Goal: Feedback & Contribution: Contribute content

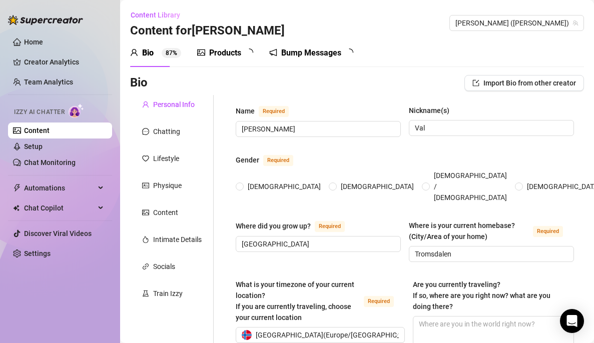
radio input "true"
type input "[DATE]"
click at [43, 146] on link "Setup" at bounding box center [33, 147] width 19 height 8
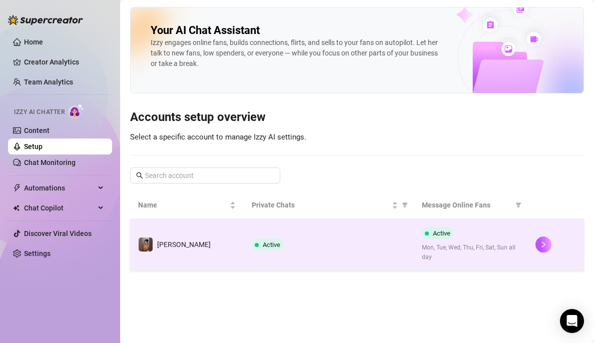
click at [188, 258] on td "[PERSON_NAME]" at bounding box center [187, 245] width 114 height 52
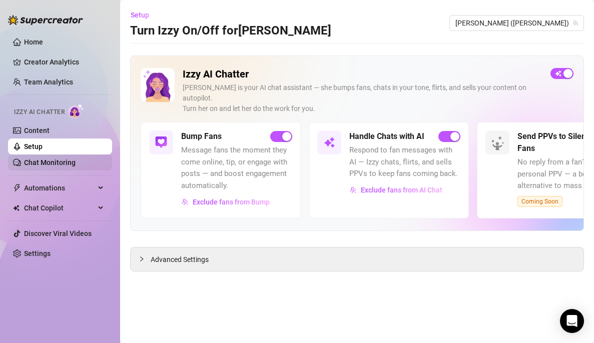
click at [76, 159] on link "Chat Monitoring" at bounding box center [50, 163] width 52 height 8
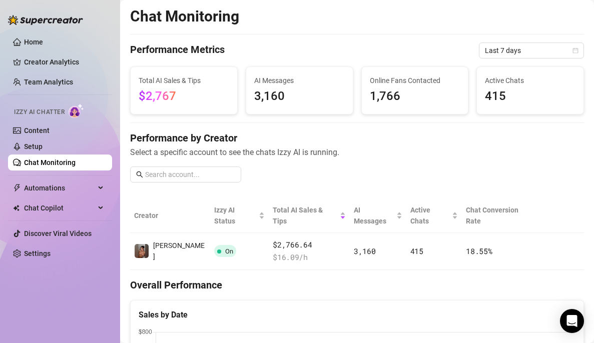
click at [170, 251] on td "[PERSON_NAME]" at bounding box center [170, 251] width 80 height 37
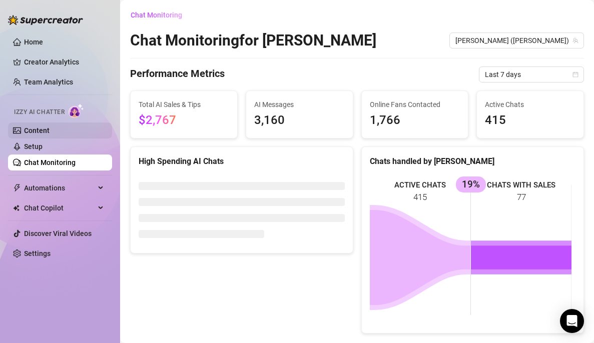
click at [50, 127] on link "Content" at bounding box center [37, 131] width 26 height 8
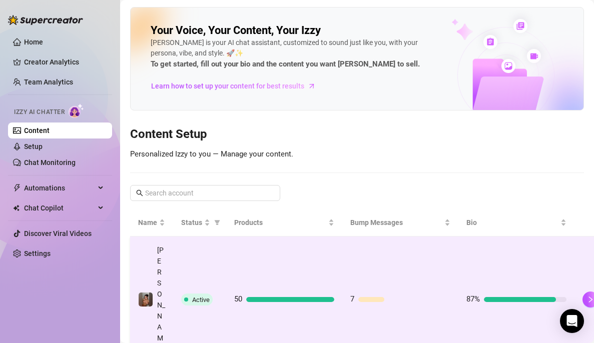
click at [247, 256] on td "50" at bounding box center [284, 300] width 116 height 127
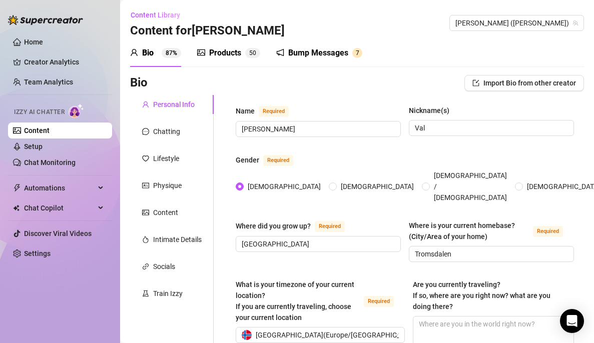
click at [213, 56] on div "Products" at bounding box center [225, 53] width 32 height 12
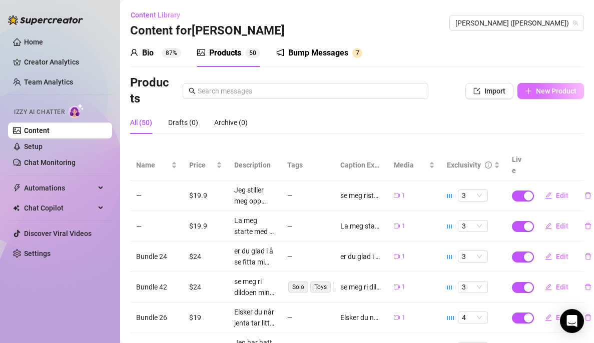
click at [559, 87] on span "New Product" at bounding box center [556, 91] width 41 height 8
type textarea "Type your message here..."
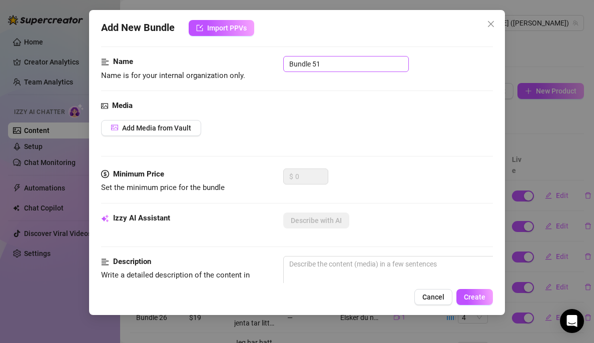
scroll to position [53, 0]
click at [179, 127] on span "Add Media from Vault" at bounding box center [156, 128] width 69 height 8
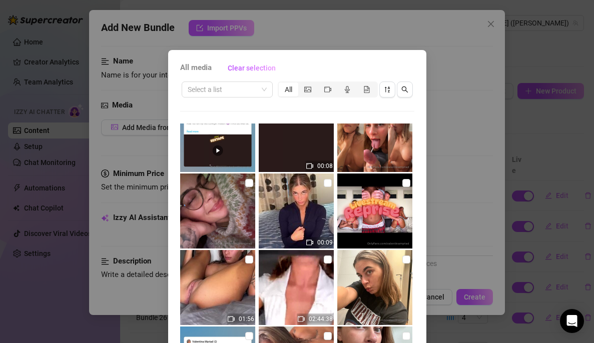
scroll to position [0, 0]
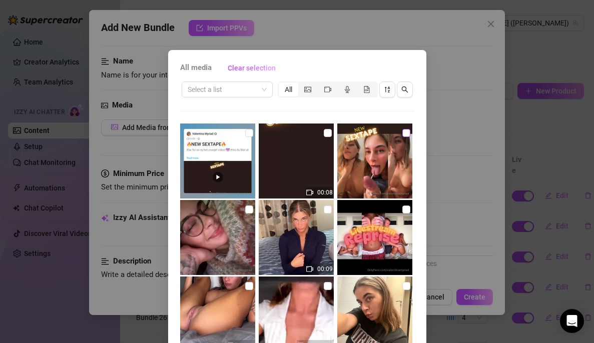
click at [402, 132] on input "checkbox" at bounding box center [406, 133] width 8 height 8
checkbox input "true"
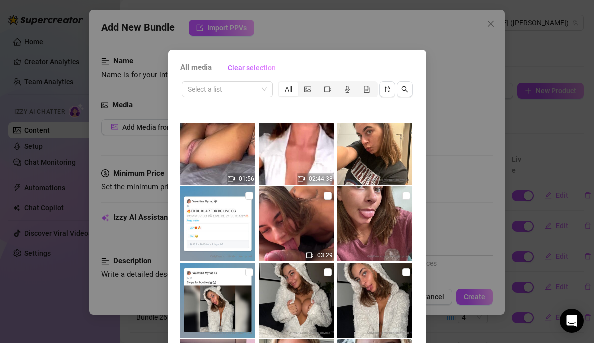
scroll to position [165, 0]
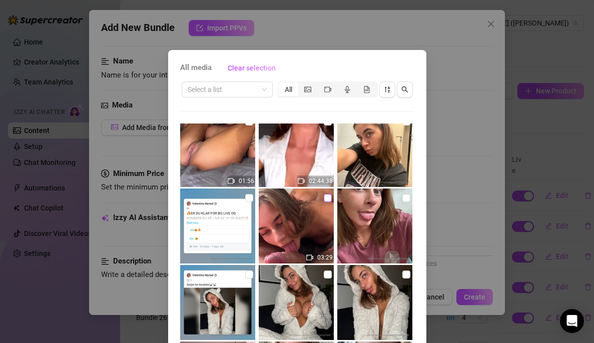
click at [324, 196] on input "checkbox" at bounding box center [328, 198] width 8 height 8
checkbox input "true"
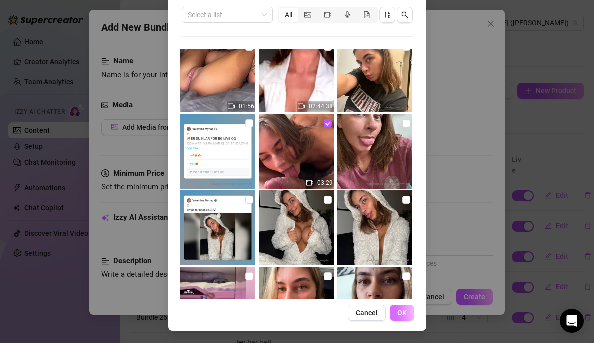
click at [405, 312] on button "OK" at bounding box center [402, 313] width 25 height 16
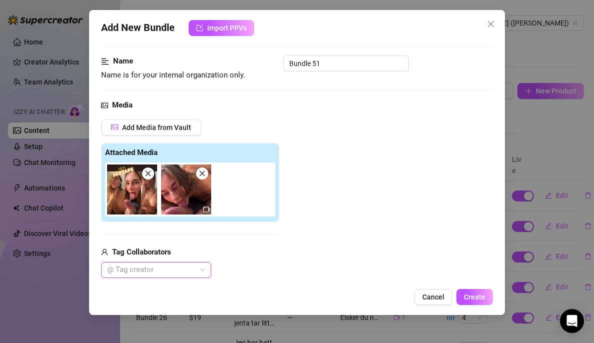
scroll to position [77, 0]
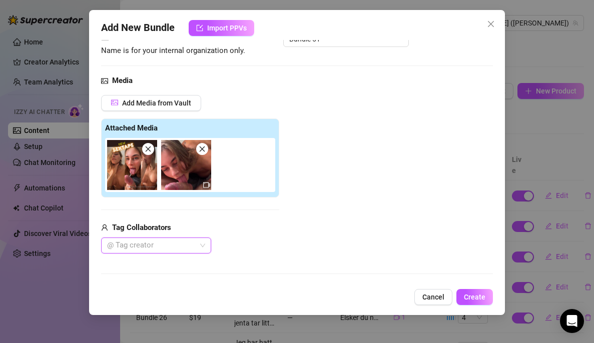
click at [202, 242] on div "@ Tag creator" at bounding box center [156, 246] width 110 height 16
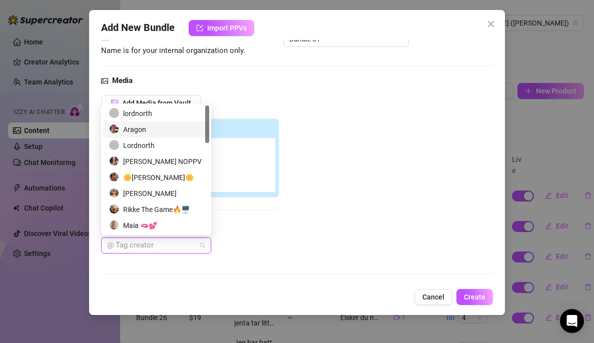
click at [162, 122] on div "Aragon" at bounding box center [156, 130] width 106 height 16
click at [331, 126] on div "Add Media from Vault Attached Media Tag Collaborators Aragon" at bounding box center [297, 174] width 392 height 159
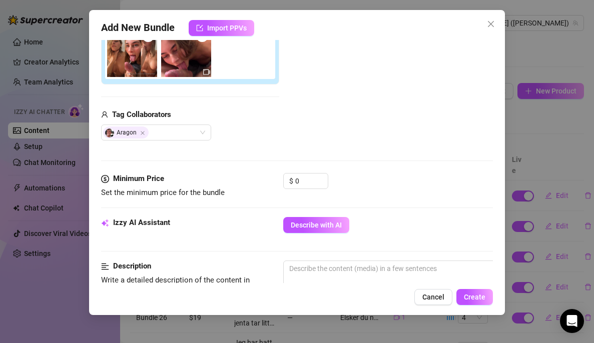
scroll to position [190, 0]
click at [309, 184] on input "0" at bounding box center [311, 181] width 33 height 15
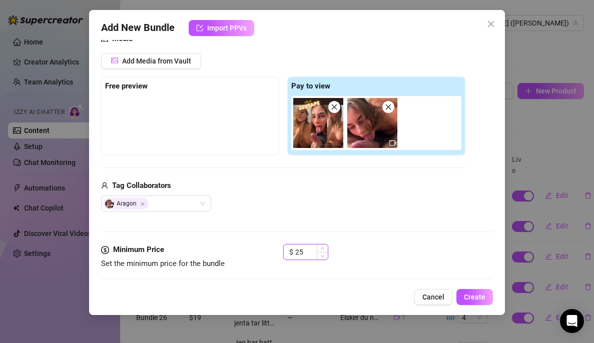
scroll to position [119, 0]
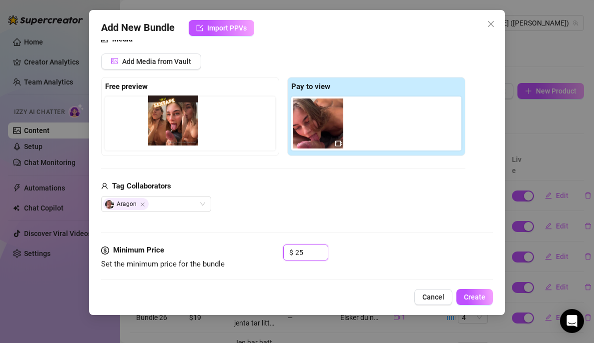
drag, startPoint x: 312, startPoint y: 138, endPoint x: 163, endPoint y: 134, distance: 149.2
click at [163, 134] on div "Free preview Pay to view" at bounding box center [283, 116] width 364 height 79
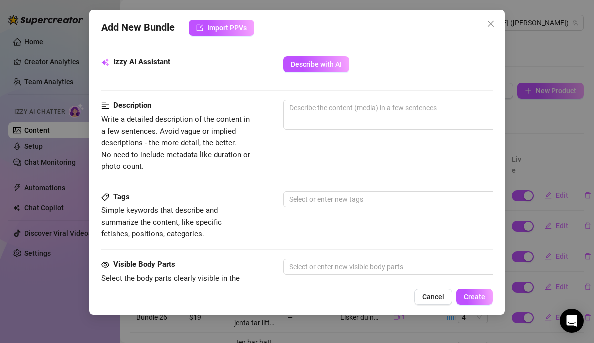
scroll to position [351, 0]
type input "25"
click at [311, 109] on textarea at bounding box center [458, 108] width 349 height 15
paste textarea "her er premiene dine😍 sender deg litt ekstra siden du tippet og det ikke ble re…"
type textarea "her er premiene dine😍 sender deg litt ekstra siden du tippet og det ikke ble re…"
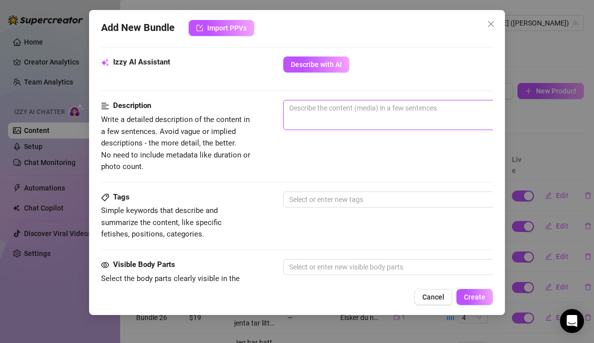
type textarea "her er premiene dine😍 sender deg litt ekstra siden du tippet og det ikke ble re…"
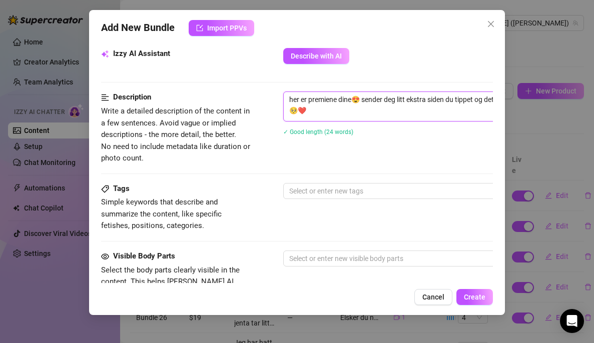
scroll to position [359, 0]
drag, startPoint x: 326, startPoint y: 113, endPoint x: 265, endPoint y: 70, distance: 74.4
click at [265, 70] on form "Account [PERSON_NAME] (@valentinamyriad) Name Name is for your internal organiz…" at bounding box center [297, 113] width 392 height 841
type textarea "Describe the content (media) in a few sentences"
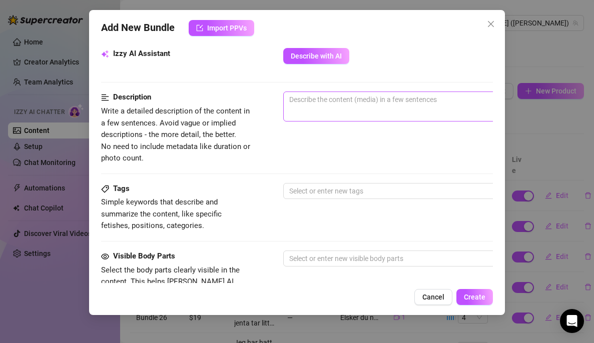
click at [336, 114] on span "0 / 1000" at bounding box center [458, 107] width 350 height 30
click at [318, 101] on textarea at bounding box center [458, 99] width 349 height 15
paste textarea "🔥NEW SEXTAPE🔥 Klar for en ny het cowgirl video?😈 Hvis du liker at jeg blir ekst…"
type textarea "🔥NEW SEXTAPE🔥 Klar for en ny het cowgirl video?😈 Hvis du liker at jeg blir ekst…"
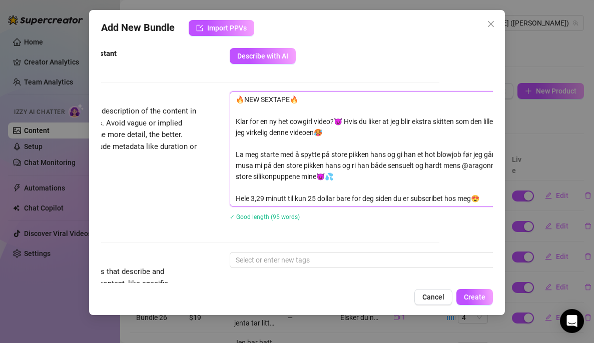
scroll to position [0, 0]
drag, startPoint x: 236, startPoint y: 199, endPoint x: 481, endPoint y: 200, distance: 245.2
click at [481, 200] on textarea "🔥NEW SEXTAPE🔥 Klar for en ny het cowgirl video?😈 Hvis du liker at jeg blir ekst…" at bounding box center [404, 149] width 349 height 114
type textarea "🔥NEW SEXTAPE🔥 Klar for en ny het cowgirl video?😈 Hvis du liker at jeg blir ekst…"
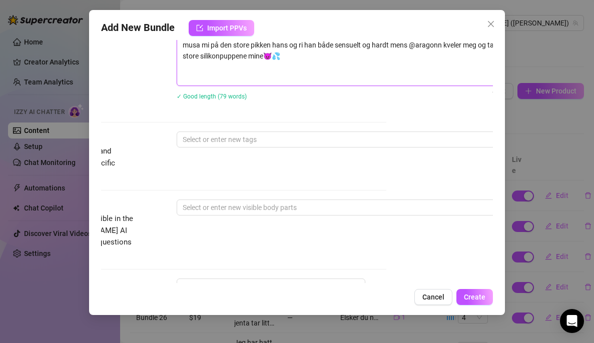
scroll to position [476, 107]
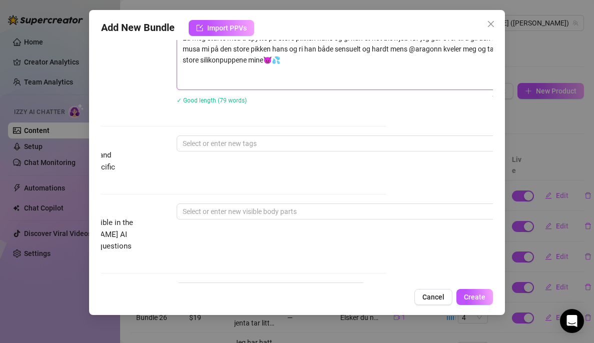
type textarea "🔥NEW SEXTAPE🔥 Klar for en ny het cowgirl video?😈 Hvis du liker at jeg blir ekst…"
drag, startPoint x: 132, startPoint y: 193, endPoint x: 216, endPoint y: 197, distance: 84.2
click at [216, 197] on div "Tags Simple keywords that describe and summarize the content, like specific fet…" at bounding box center [190, 170] width 392 height 68
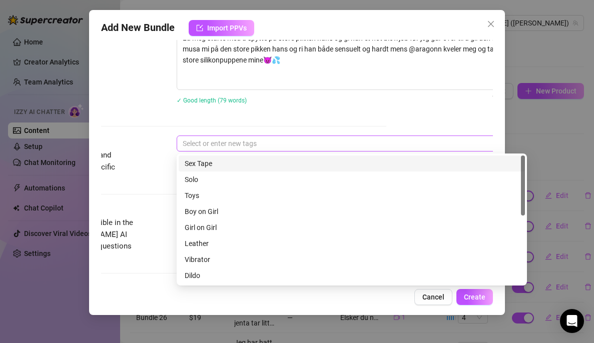
click at [227, 147] on div at bounding box center [347, 144] width 336 height 14
click at [215, 148] on div at bounding box center [347, 144] width 336 height 14
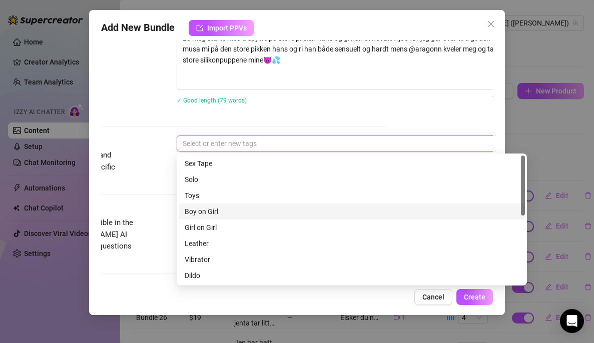
click at [208, 208] on div "Boy on Girl" at bounding box center [352, 211] width 334 height 11
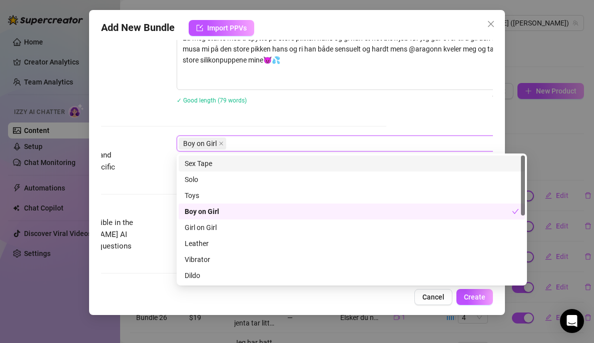
click at [209, 163] on div "Sex Tape" at bounding box center [352, 163] width 334 height 11
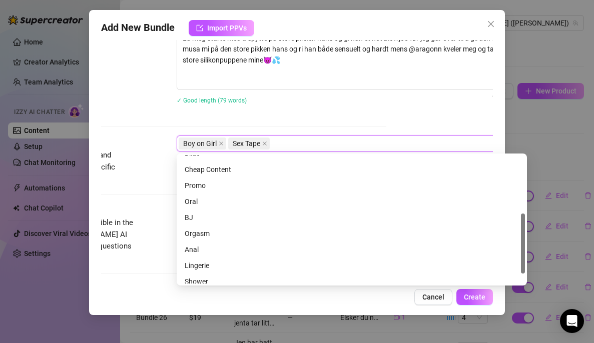
scroll to position [123, 0]
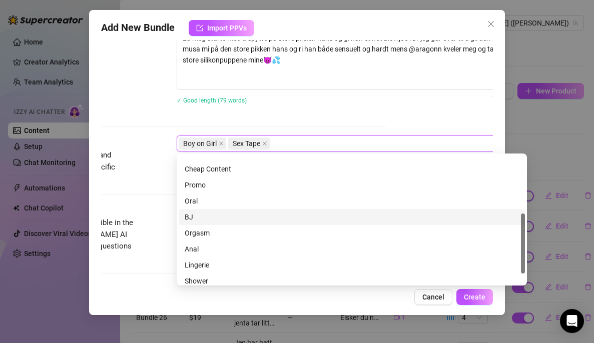
click at [202, 211] on div "BJ" at bounding box center [352, 217] width 346 height 16
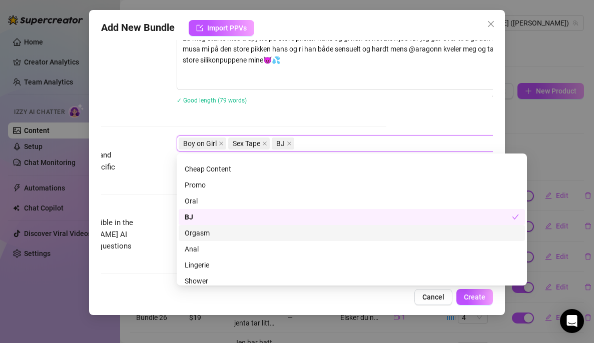
click at [201, 235] on div "Orgasm" at bounding box center [352, 233] width 334 height 11
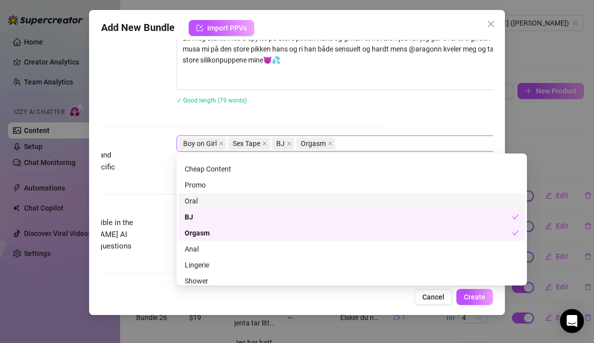
click at [201, 198] on div "Oral" at bounding box center [352, 201] width 334 height 11
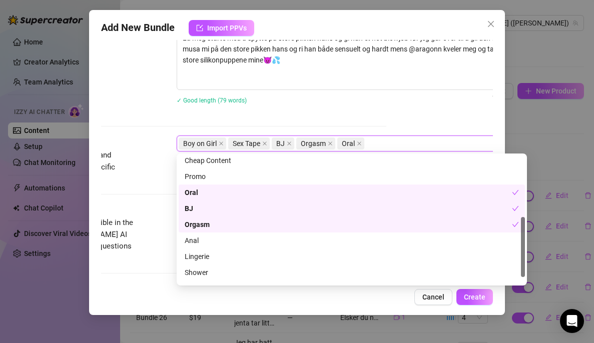
scroll to position [107, 0]
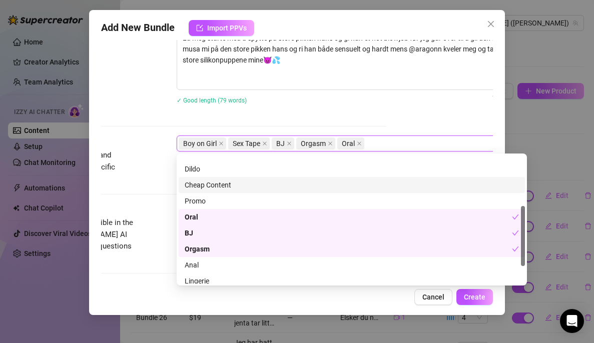
click at [214, 182] on div "Cheap Content" at bounding box center [352, 185] width 334 height 11
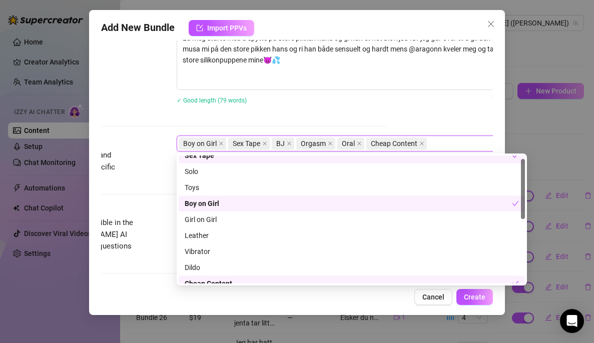
scroll to position [8, 0]
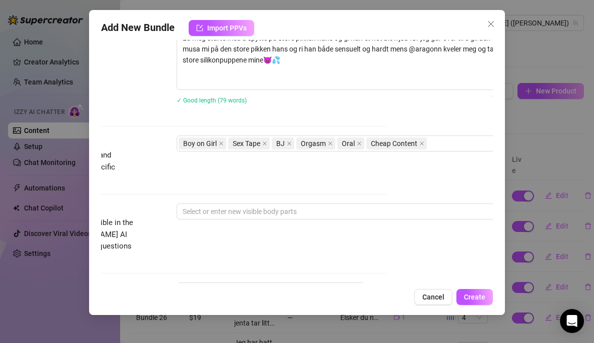
click at [349, 94] on div "✓ Good length (79 words)" at bounding box center [352, 100] width 350 height 16
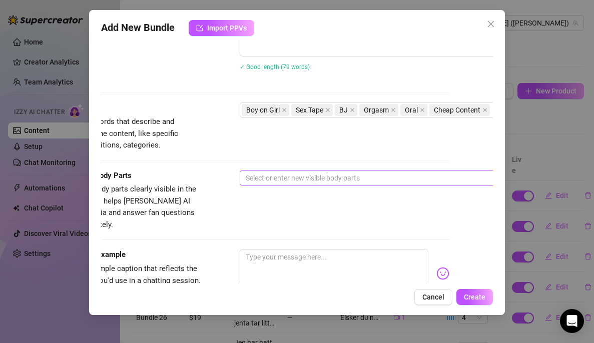
scroll to position [509, 43]
click at [291, 183] on div at bounding box center [410, 178] width 336 height 14
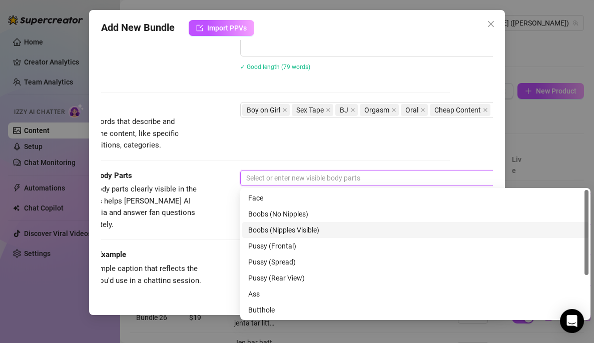
click at [287, 233] on div "Boobs (Nipples Visible)" at bounding box center [415, 230] width 334 height 11
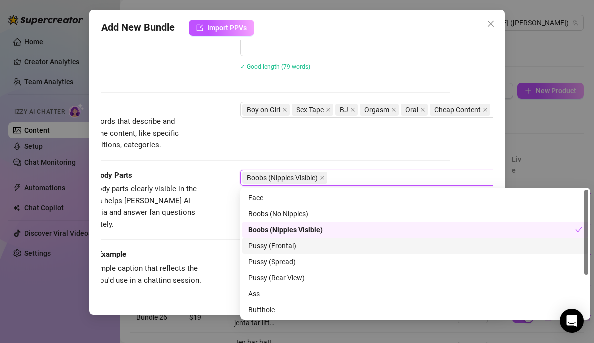
click at [287, 245] on div "Pussy (Frontal)" at bounding box center [415, 246] width 334 height 11
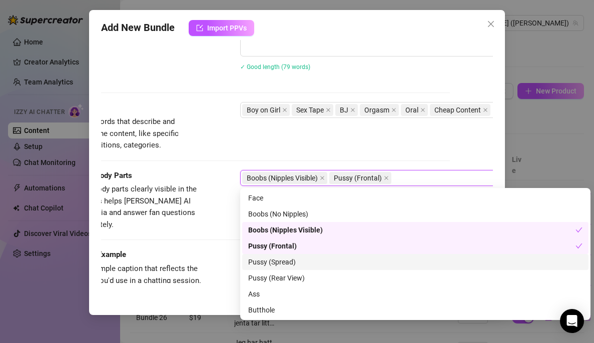
click at [287, 255] on div "Pussy (Spread)" at bounding box center [415, 262] width 346 height 16
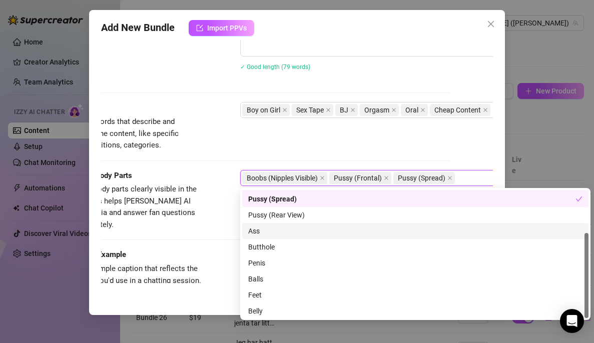
scroll to position [64, 0]
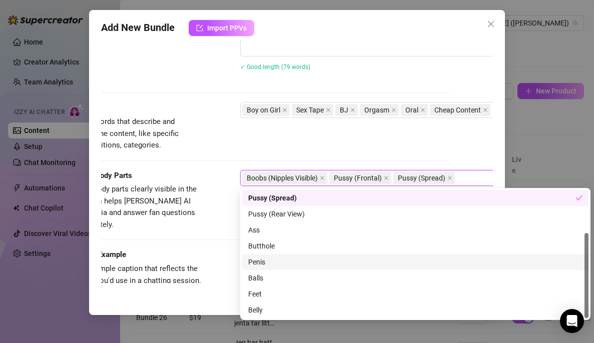
click at [269, 259] on div "Penis" at bounding box center [415, 262] width 334 height 11
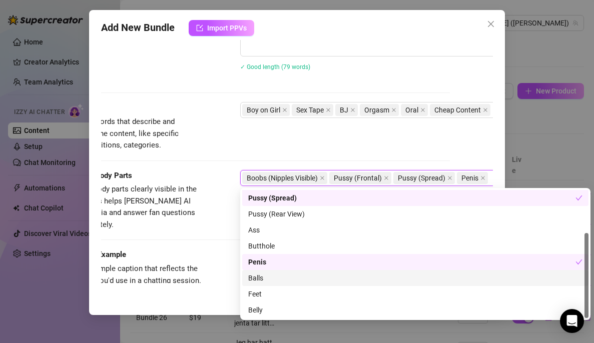
click at [269, 276] on div "Balls" at bounding box center [415, 278] width 334 height 11
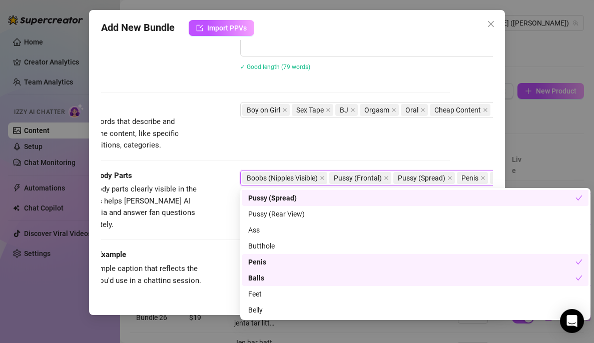
click at [325, 142] on div "Tags Simple keywords that describe and summarize the content, like specific fet…" at bounding box center [254, 126] width 392 height 49
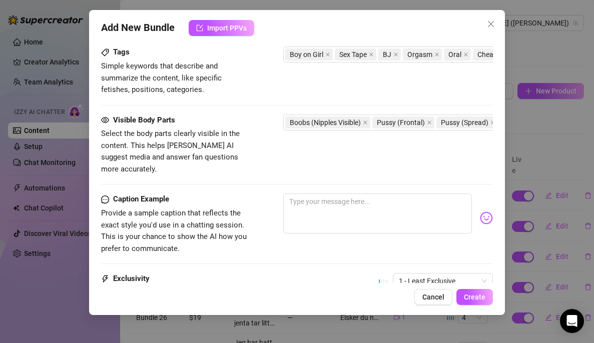
scroll to position [569, 0]
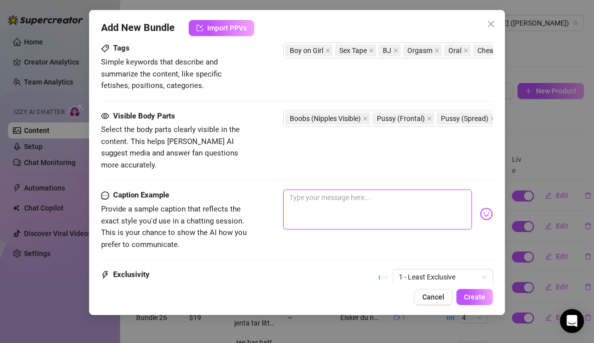
click at [302, 210] on textarea at bounding box center [377, 210] width 189 height 40
paste textarea "🔥NEW SEXTAPE🔥 Klar for en ny het cowgirl video?😈 Hvis du liker at jeg blir ekst…"
type textarea "🔥NEW SEXTAPE🔥 Klar for en ny het cowgirl video?😈 Hvis du liker at jeg blir ekst…"
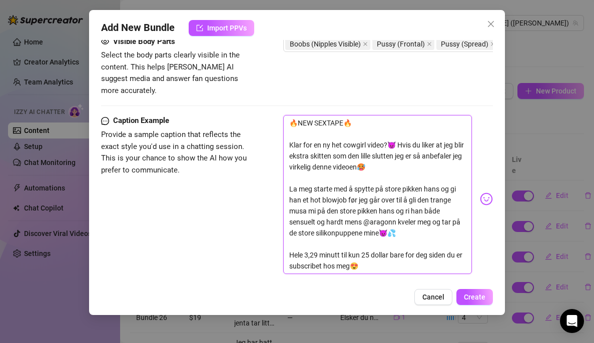
scroll to position [783, 0]
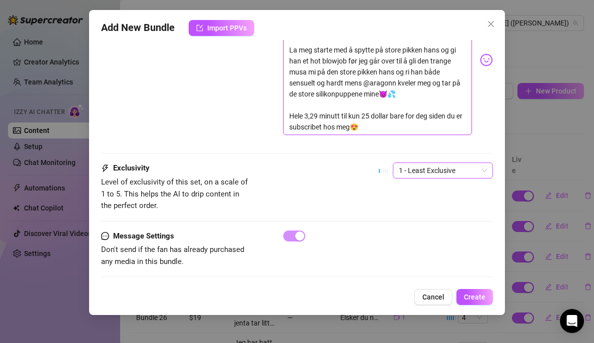
click at [431, 163] on span "1 - Least Exclusive" at bounding box center [443, 170] width 88 height 15
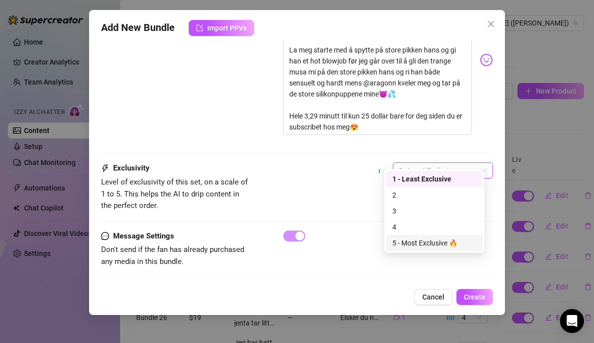
click at [406, 240] on div "5 - Most Exclusive 🔥" at bounding box center [434, 243] width 84 height 11
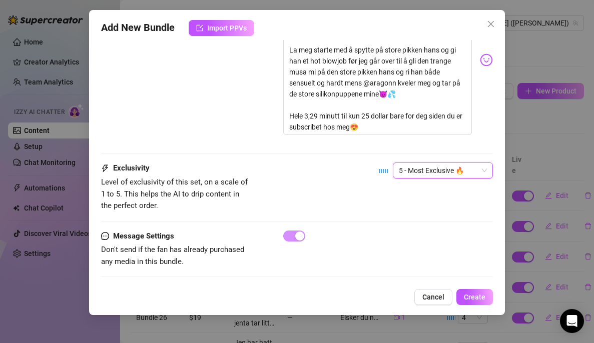
click at [261, 134] on div "Caption Example Provide a sample caption that reflects the exact style you'd us…" at bounding box center [297, 69] width 392 height 187
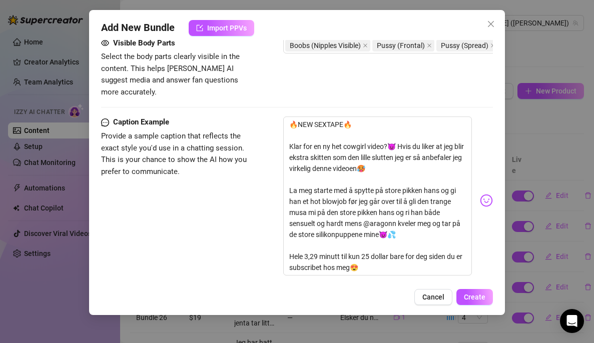
scroll to position [642, 0]
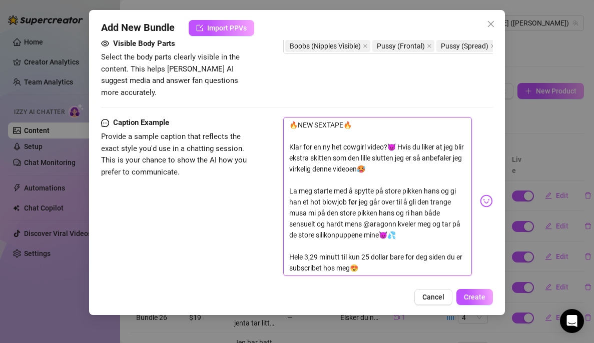
drag, startPoint x: 379, startPoint y: 255, endPoint x: 389, endPoint y: 245, distance: 14.5
click at [389, 245] on textarea "🔥NEW SEXTAPE🔥 Klar for en ny het cowgirl video?😈 Hvis du liker at jeg blir ekst…" at bounding box center [377, 196] width 189 height 159
type textarea "🔥NEW SEXTAPE🔥 Klar for en ny het cowgirl video?😈 Hvis du liker at jeg blir ekst…"
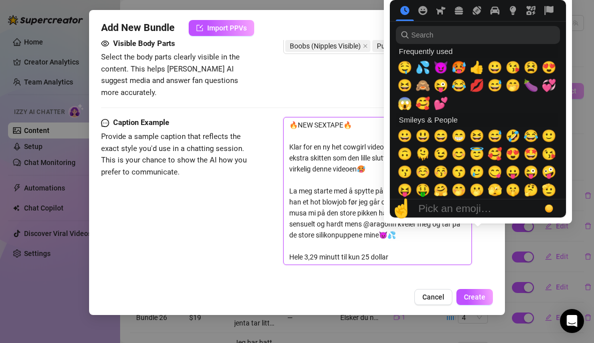
type textarea "🔥NEW SEXTAPE🔥 Klar for en ny het cowgirl video?😈 Hvis du liker at jeg blir ekst…"
click at [475, 200] on div "☝️ Pick an emoji…" at bounding box center [478, 209] width 176 height 18
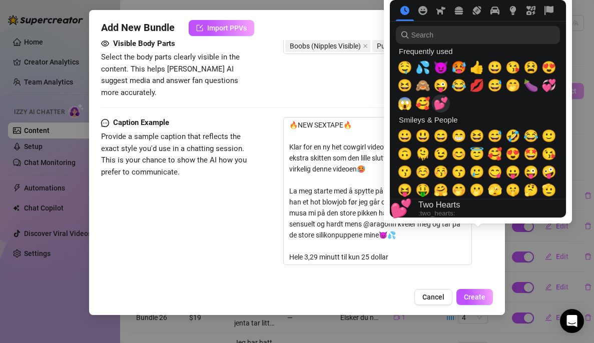
click at [439, 99] on span "💕" at bounding box center [440, 104] width 15 height 14
type textarea "🔥NEW SEXTAPE🔥 Klar for en ny het cowgirl video?😈 Hvis du liker at jeg blir ekst…"
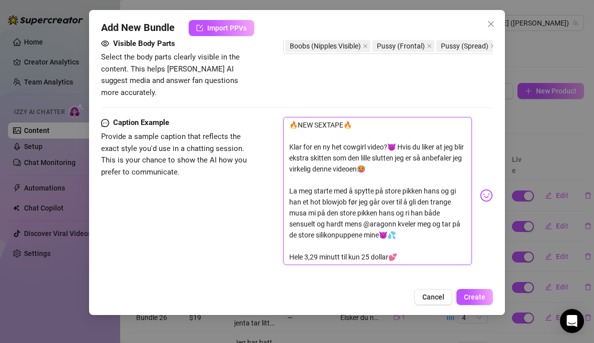
scroll to position [772, 0]
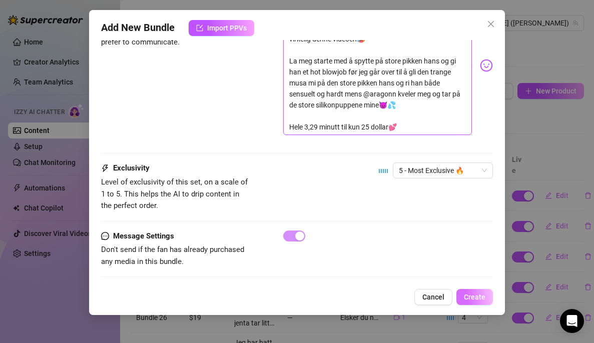
type textarea "🔥NEW SEXTAPE🔥 Klar for en ny het cowgirl video?😈 Hvis du liker at jeg blir ekst…"
click at [472, 295] on span "Create" at bounding box center [475, 297] width 22 height 8
